Goal: Task Accomplishment & Management: Use online tool/utility

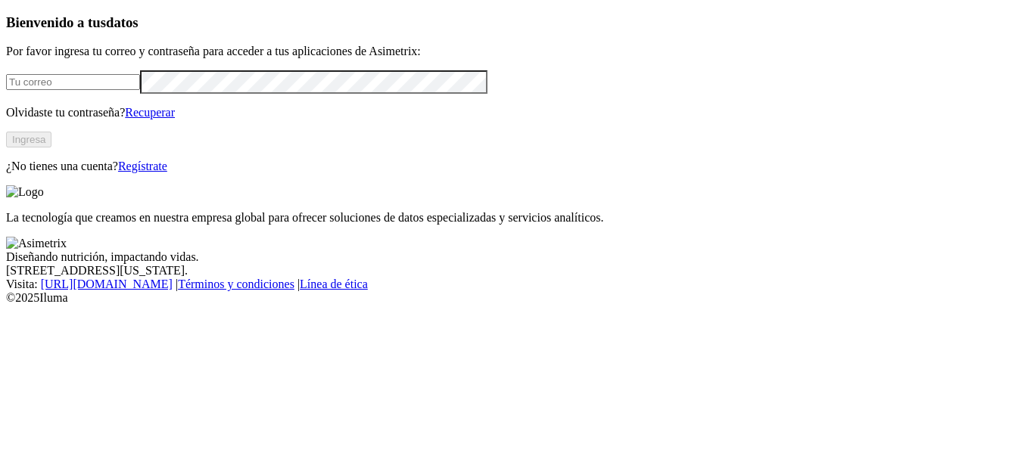
type input "juan.fonseca@contegral.co"
click at [51, 148] on button "Ingresa" at bounding box center [28, 140] width 45 height 16
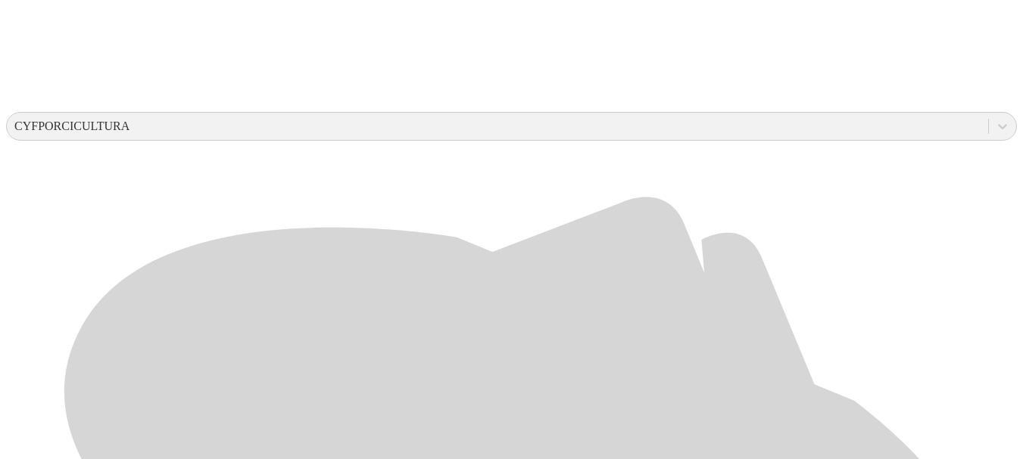
scroll to position [530, 0]
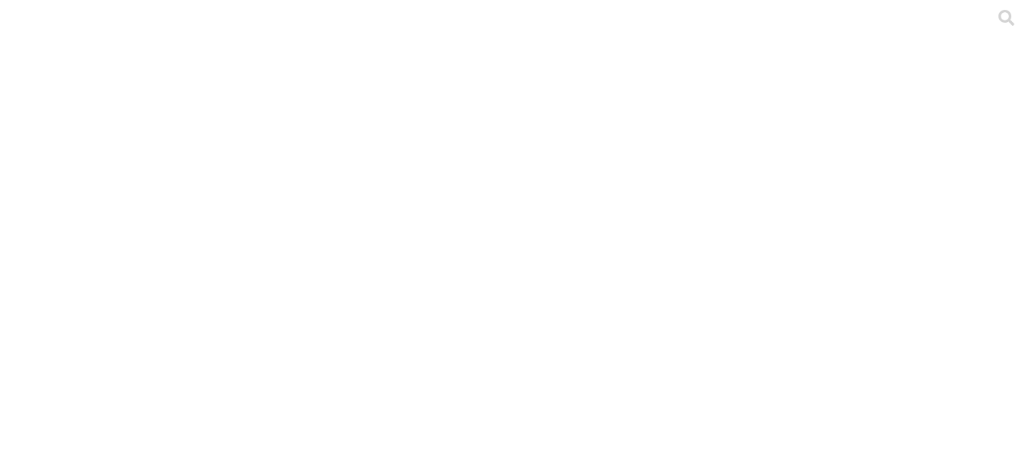
click at [38, 285] on icon at bounding box center [29, 308] width 47 height 47
click at [16, 23] on icon at bounding box center [29, 309] width 47 height 606
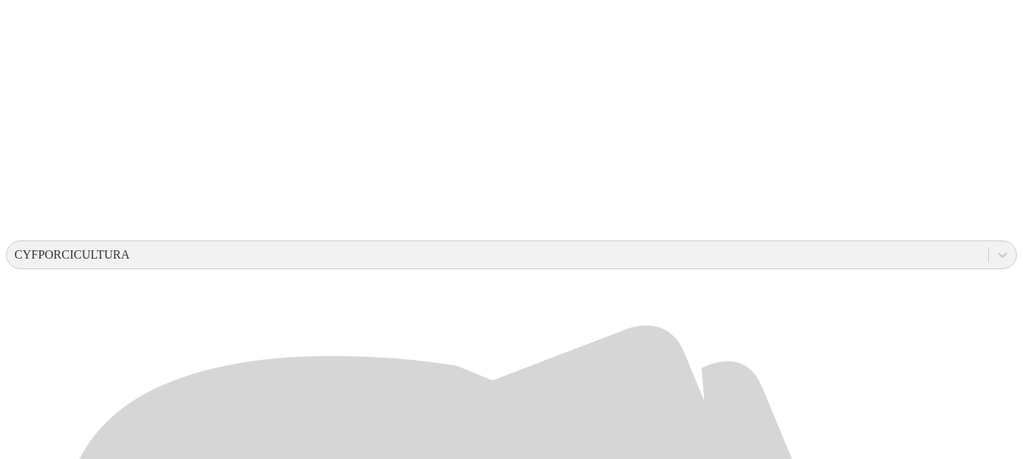
scroll to position [410, 0]
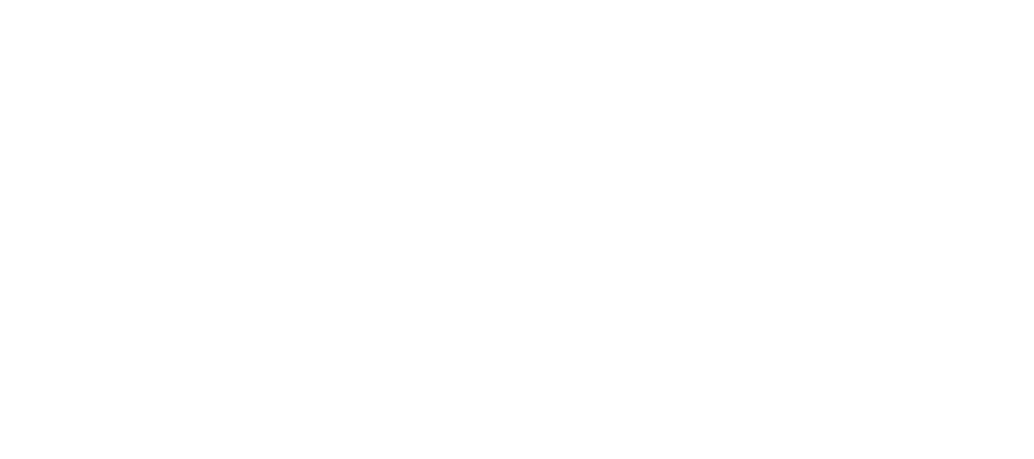
click at [32, 285] on icon at bounding box center [29, 308] width 47 height 47
click at [31, 15] on icon at bounding box center [29, 309] width 47 height 606
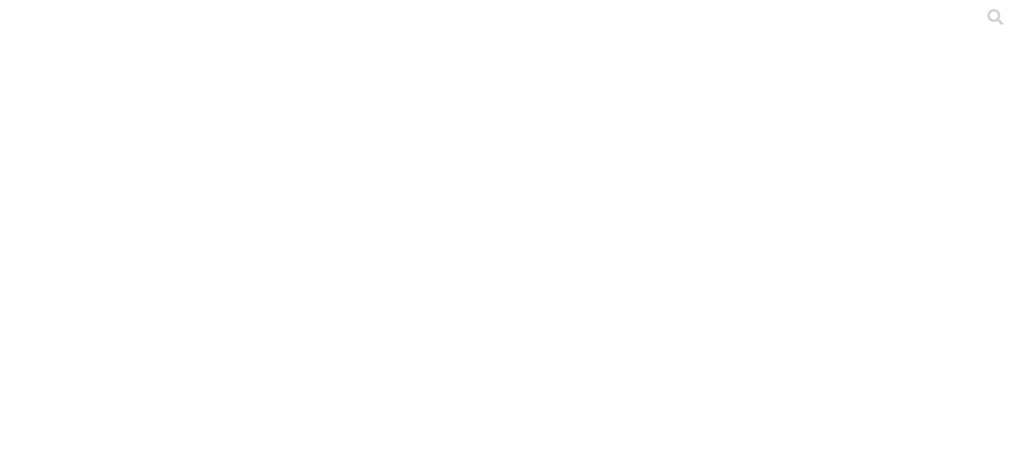
scroll to position [0, 0]
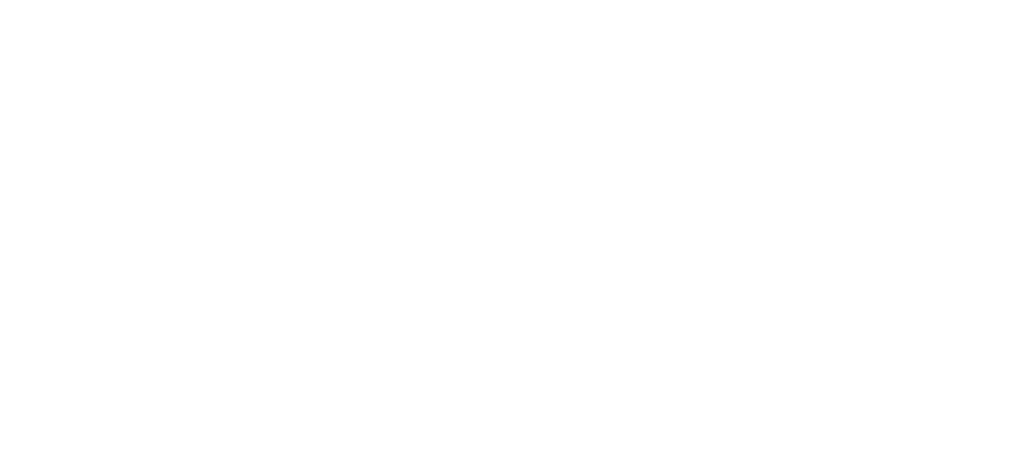
scroll to position [0, 0]
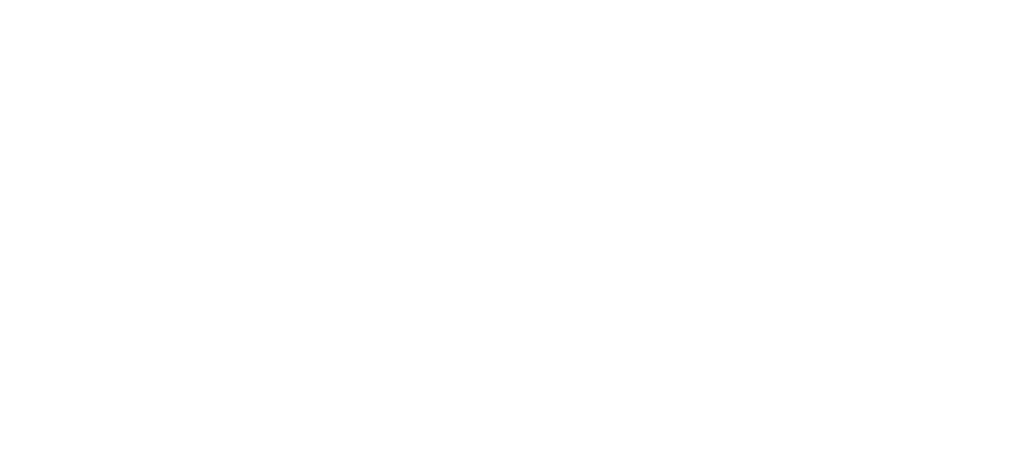
scroll to position [0, 0]
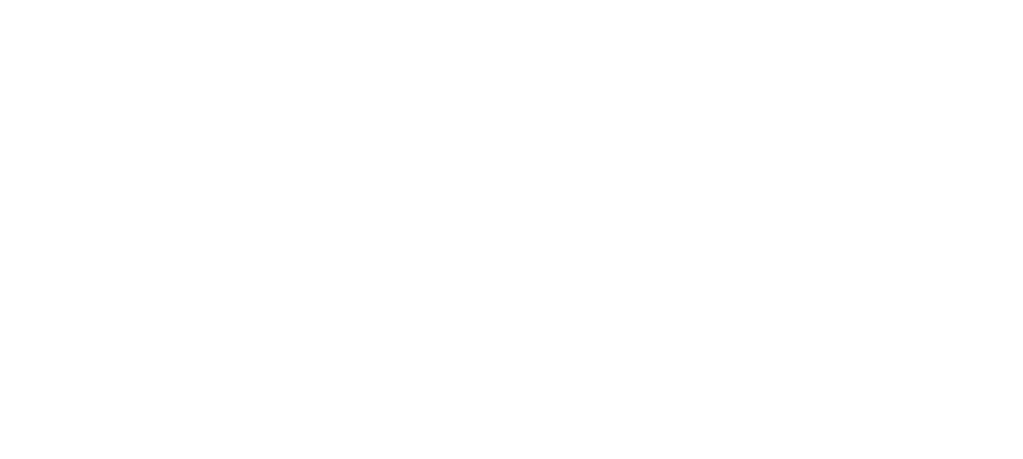
scroll to position [0, 0]
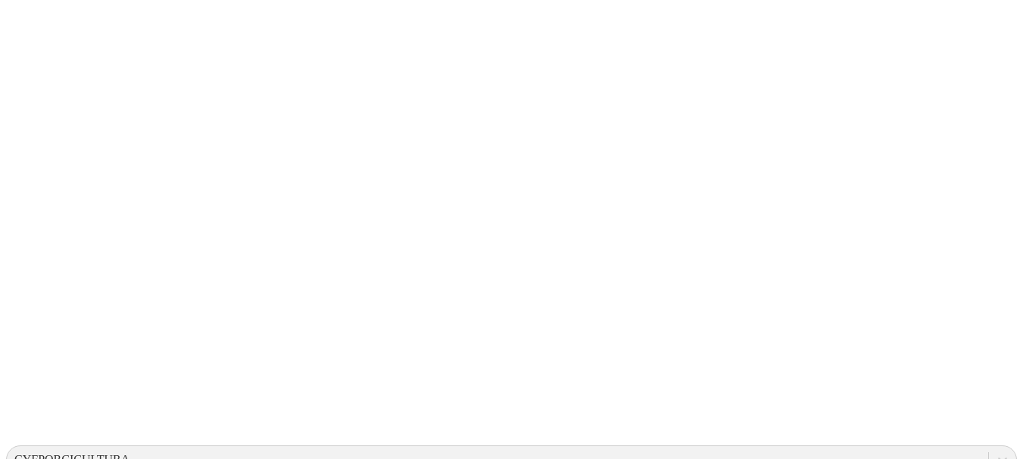
scroll to position [173, 0]
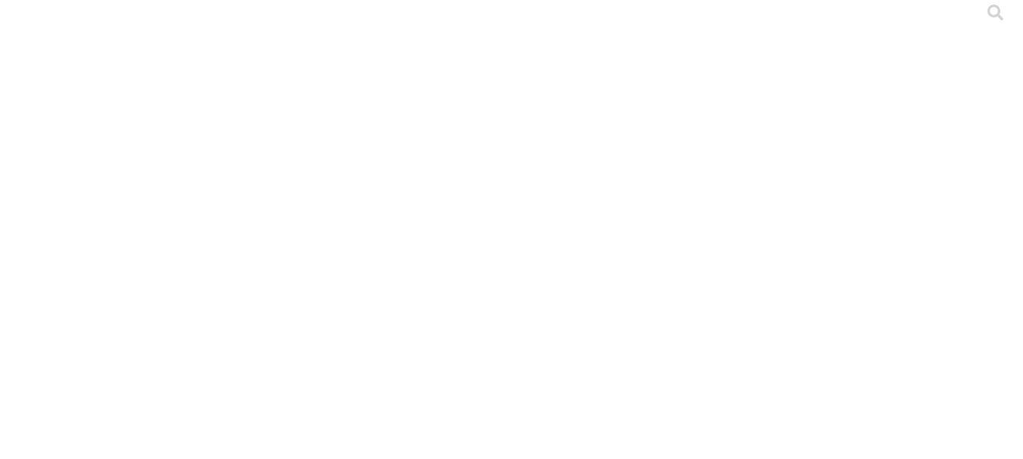
scroll to position [0, 0]
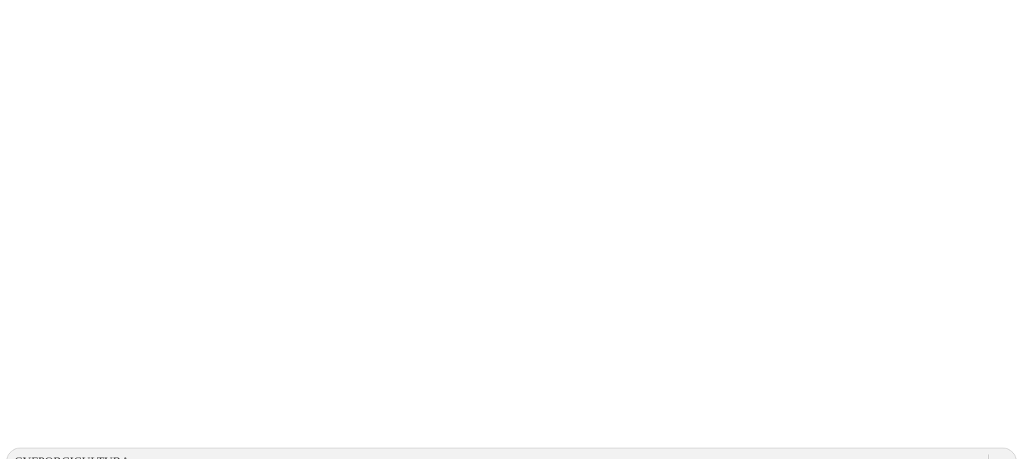
scroll to position [173, 0]
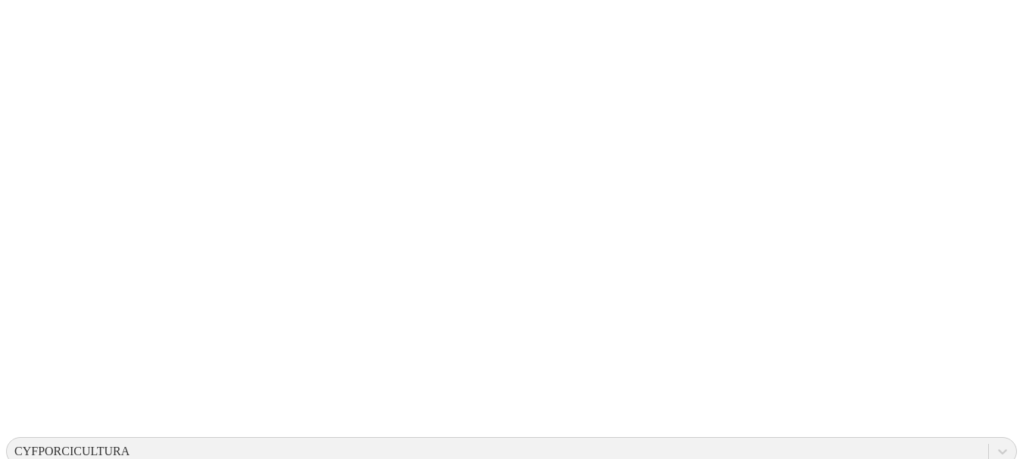
scroll to position [0, 0]
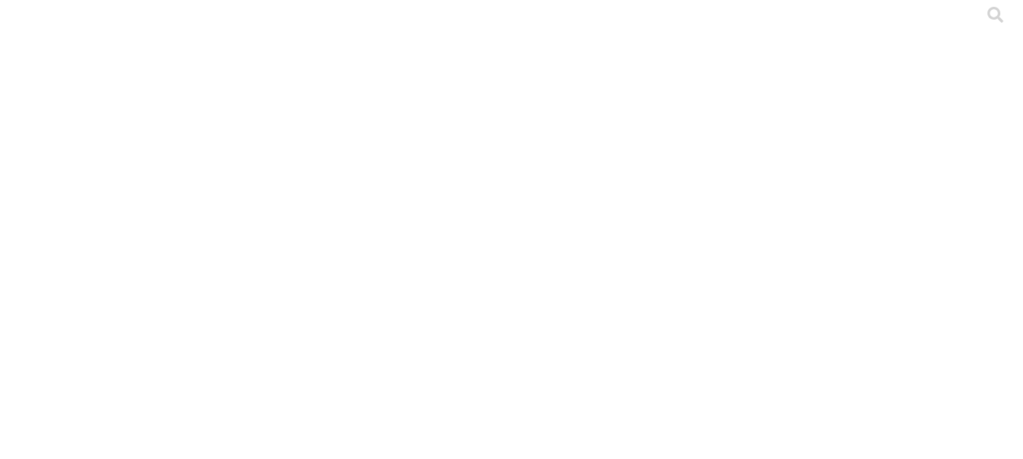
scroll to position [0, 0]
